Goal: Information Seeking & Learning: Learn about a topic

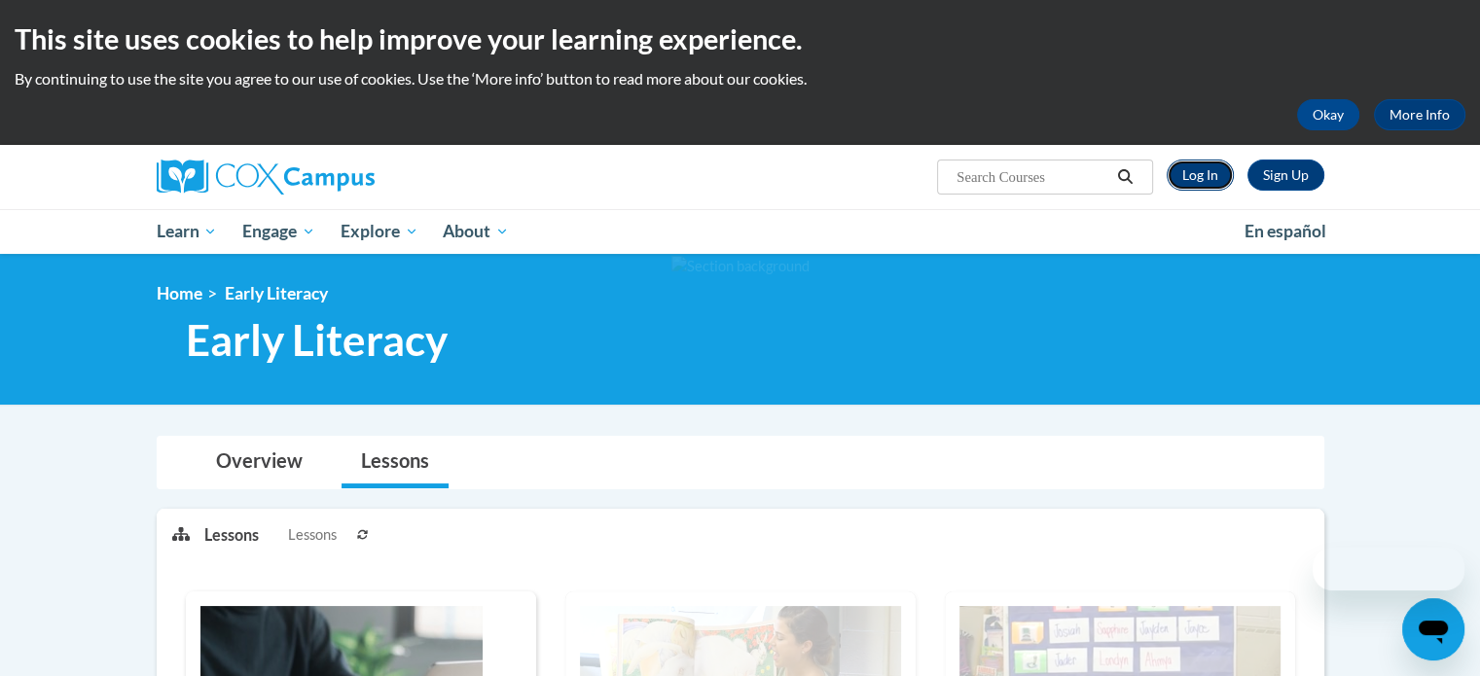
click at [1193, 177] on link "Log In" at bounding box center [1200, 175] width 67 height 31
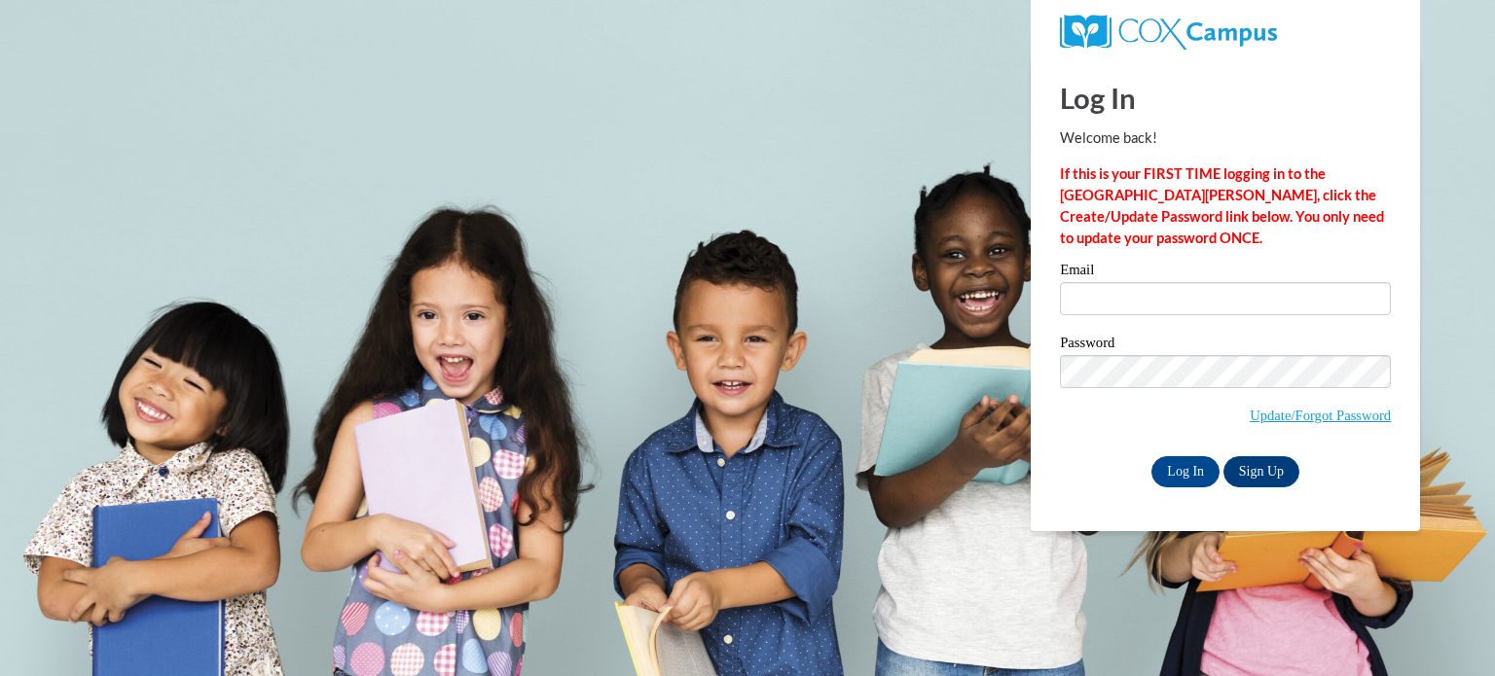
click at [1201, 294] on input "Email" at bounding box center [1225, 298] width 331 height 33
type input "[PERSON_NAME][EMAIL_ADDRESS][PERSON_NAME][DOMAIN_NAME]"
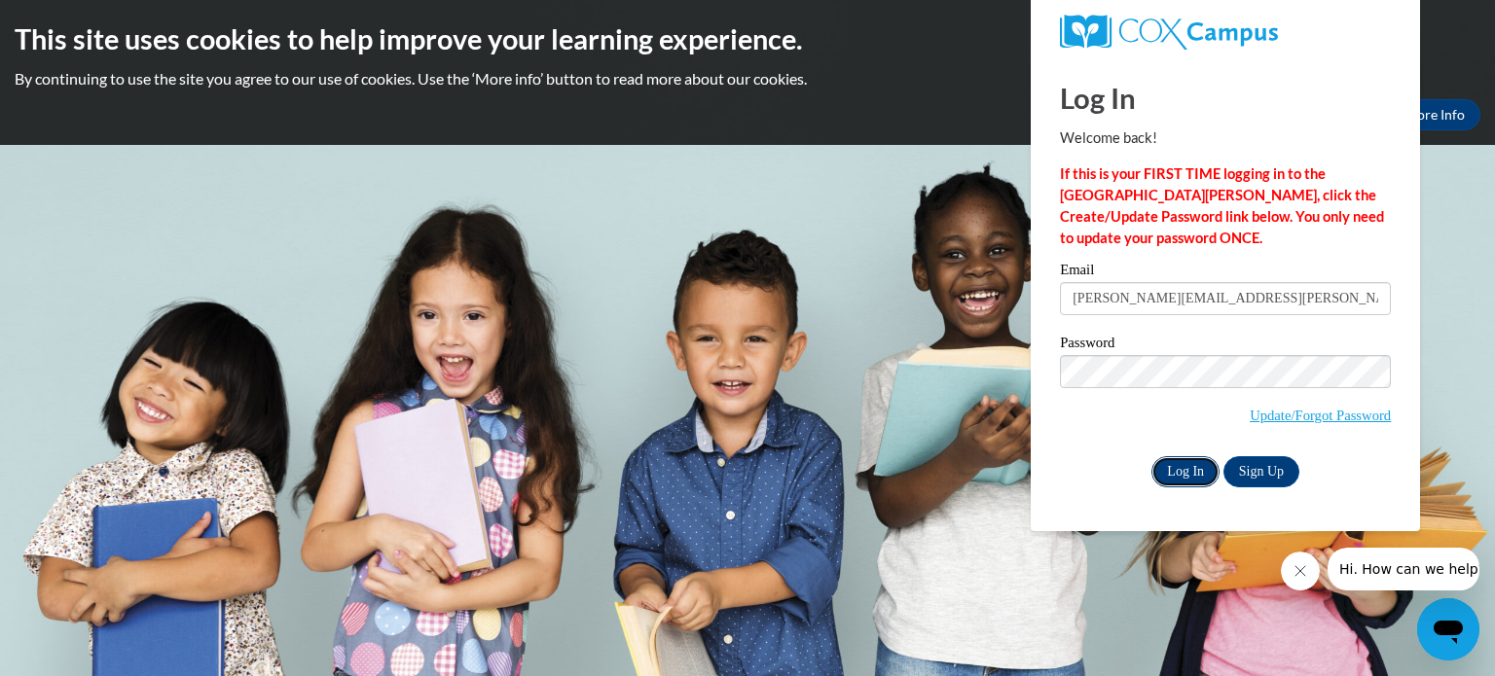
click at [1201, 466] on input "Log In" at bounding box center [1185, 471] width 68 height 31
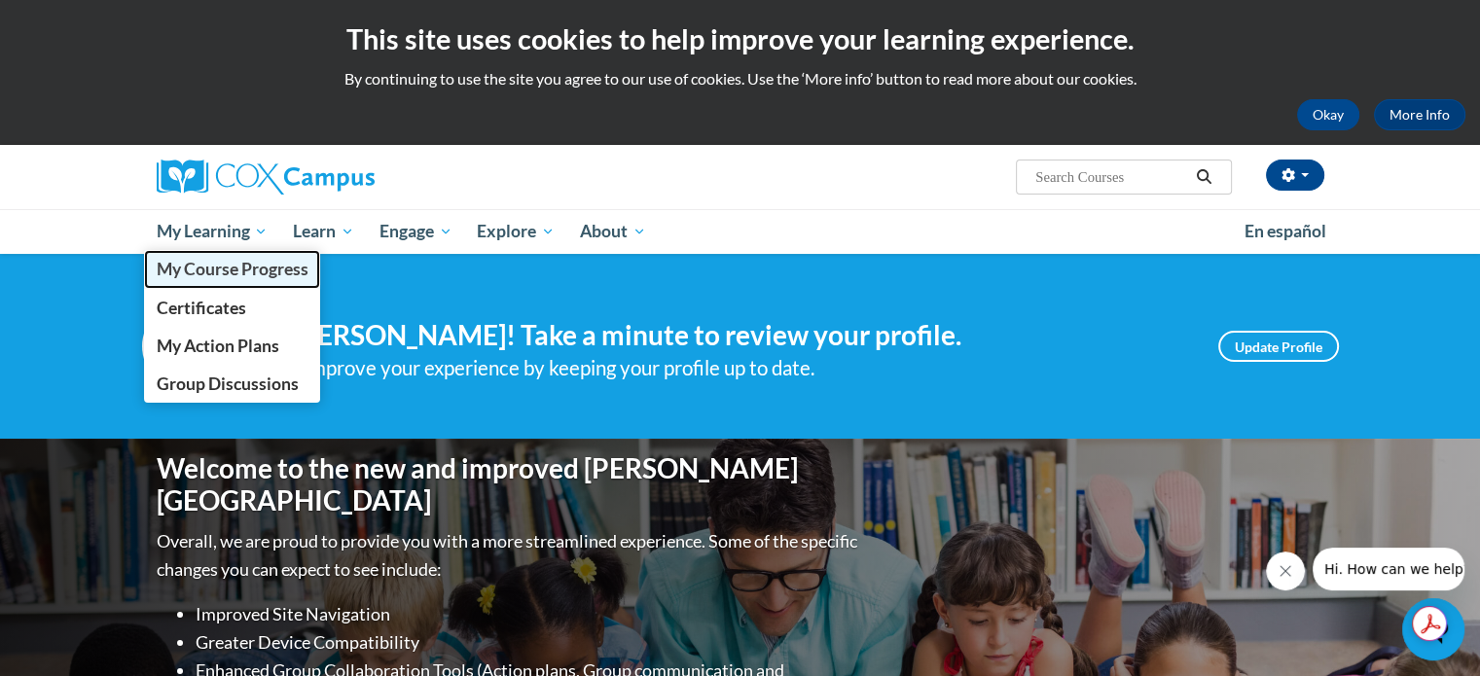
click at [240, 275] on span "My Course Progress" at bounding box center [232, 269] width 152 height 20
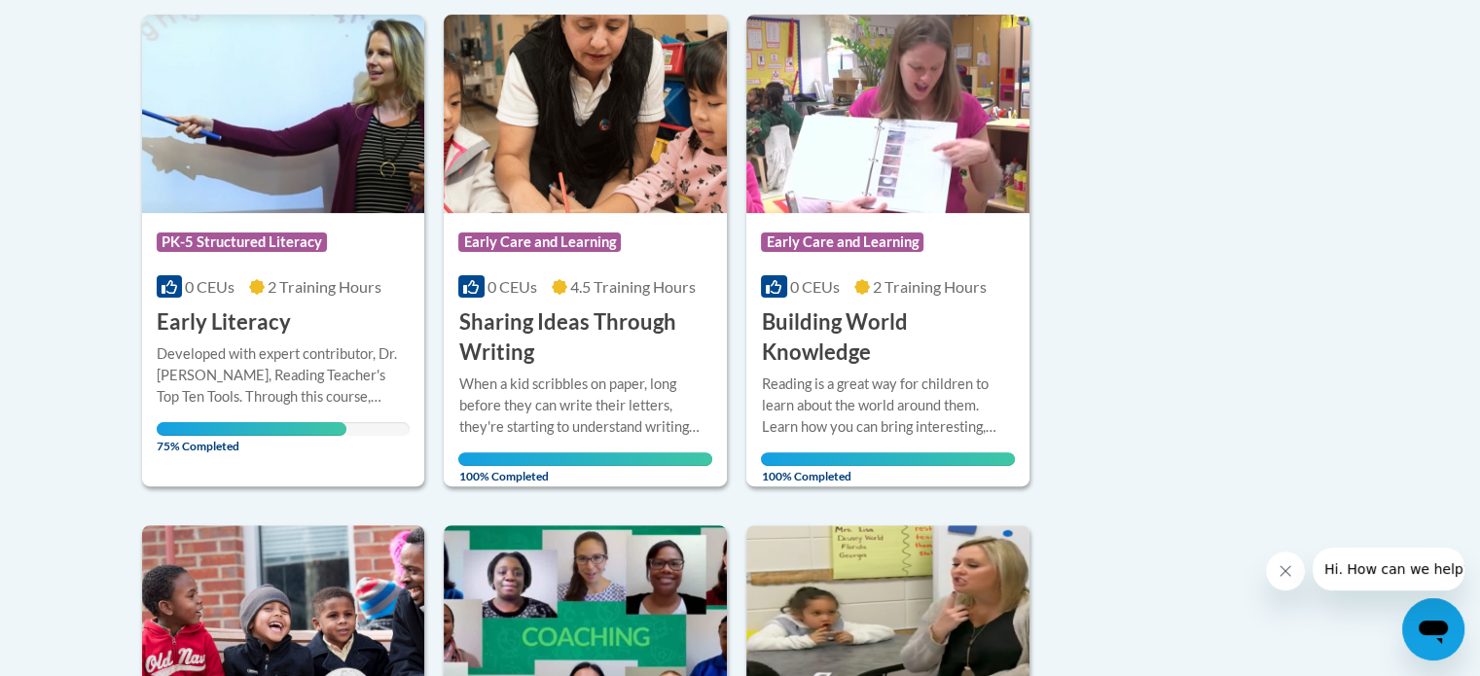
scroll to position [466, 0]
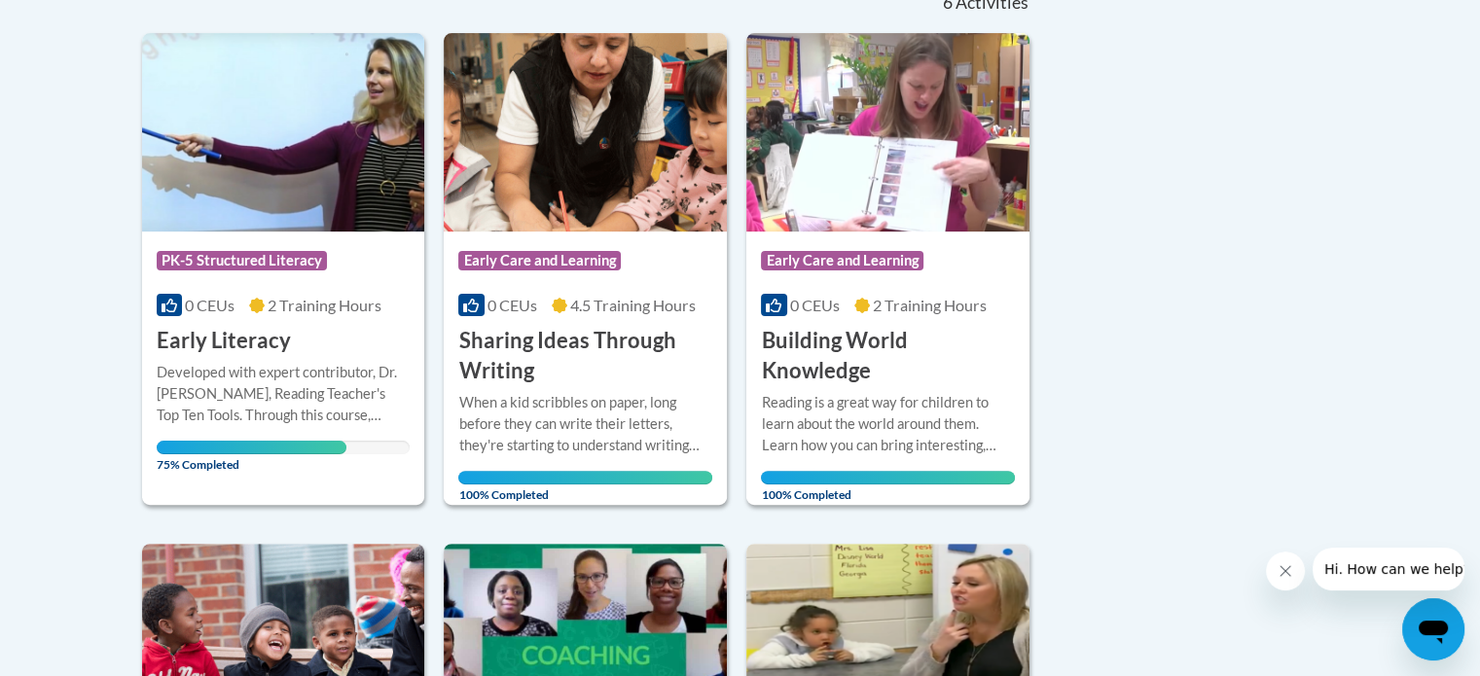
click at [188, 342] on h3 "Early Literacy" at bounding box center [224, 341] width 134 height 30
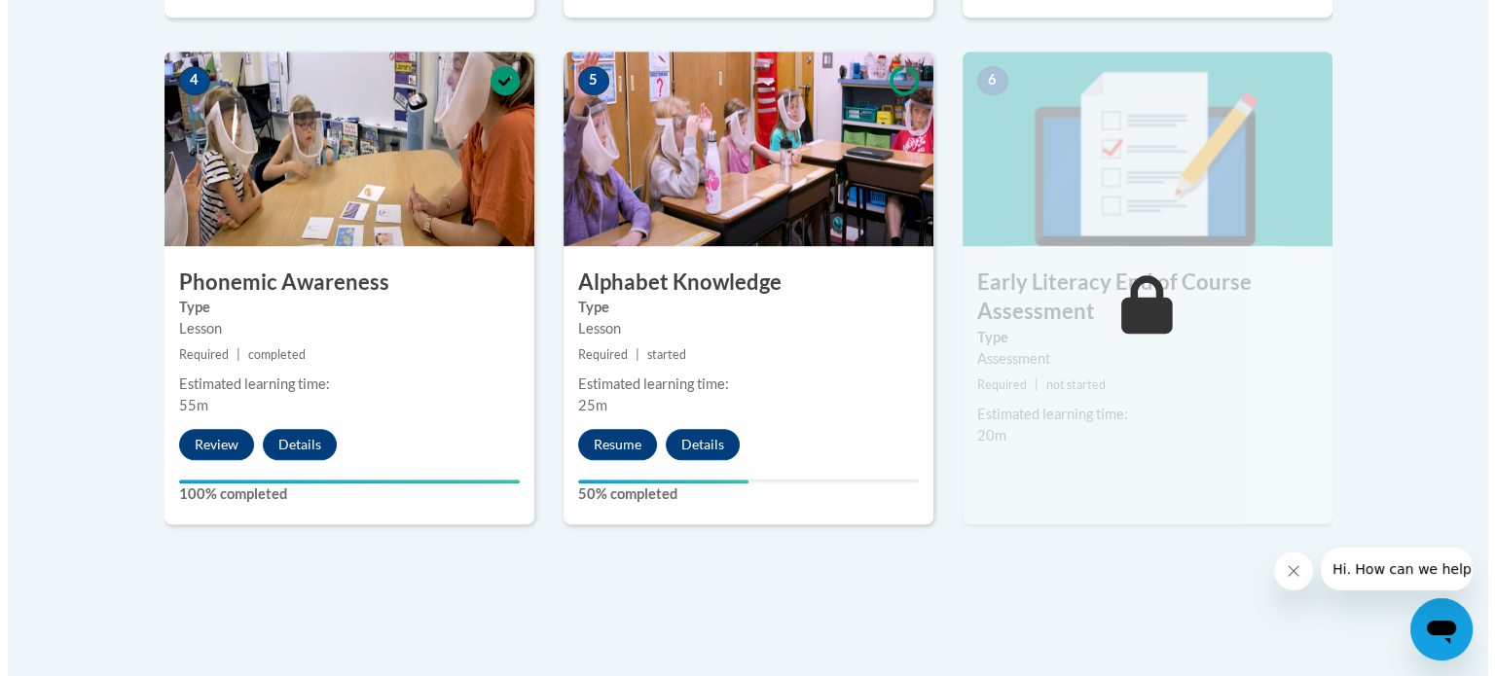
scroll to position [1154, 0]
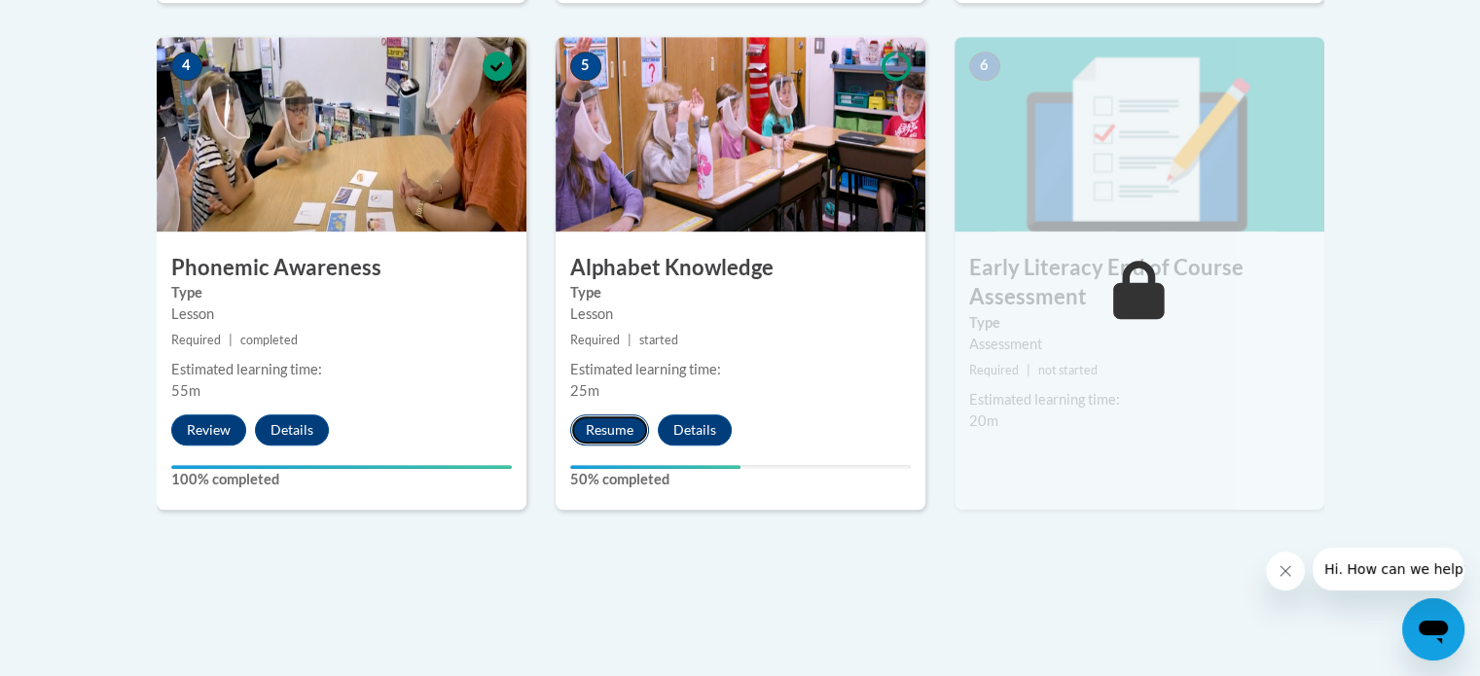
click at [600, 429] on button "Resume" at bounding box center [609, 430] width 79 height 31
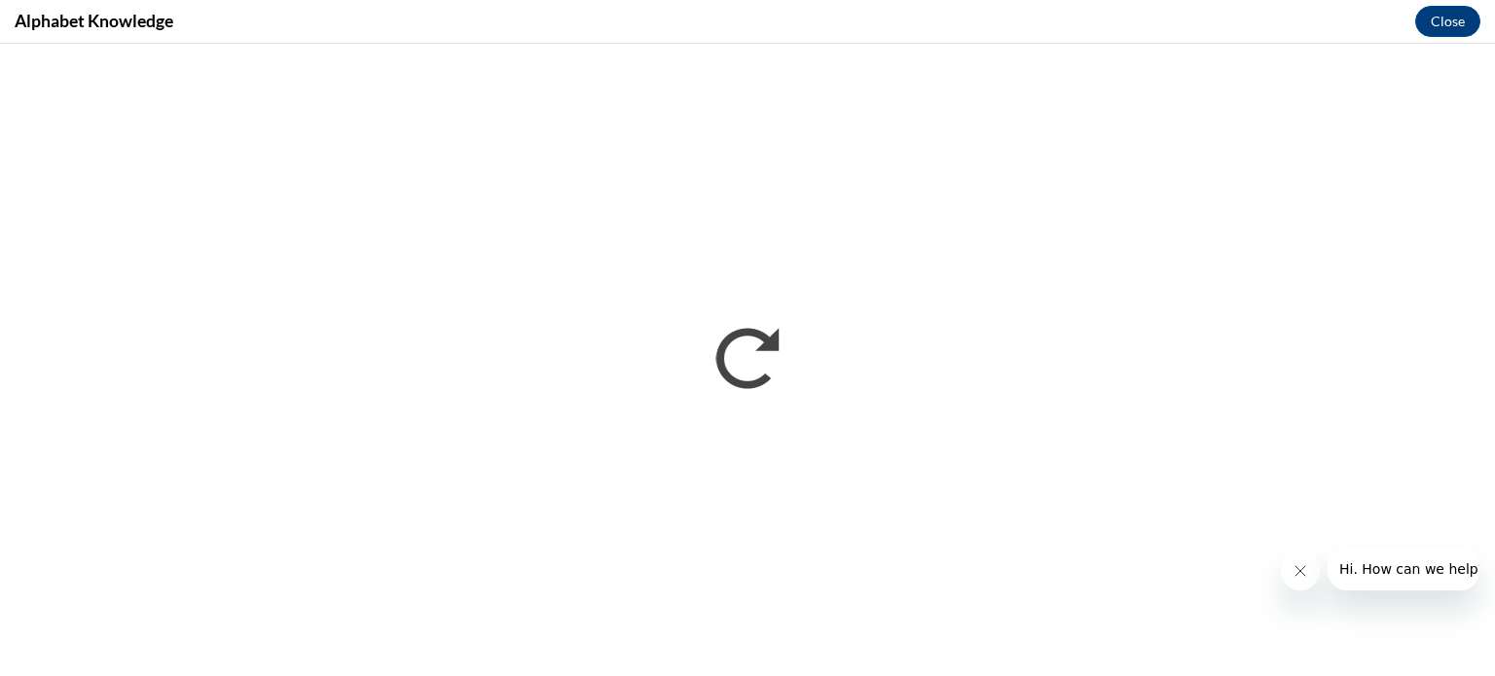
scroll to position [0, 0]
